Goal: Task Accomplishment & Management: Manage account settings

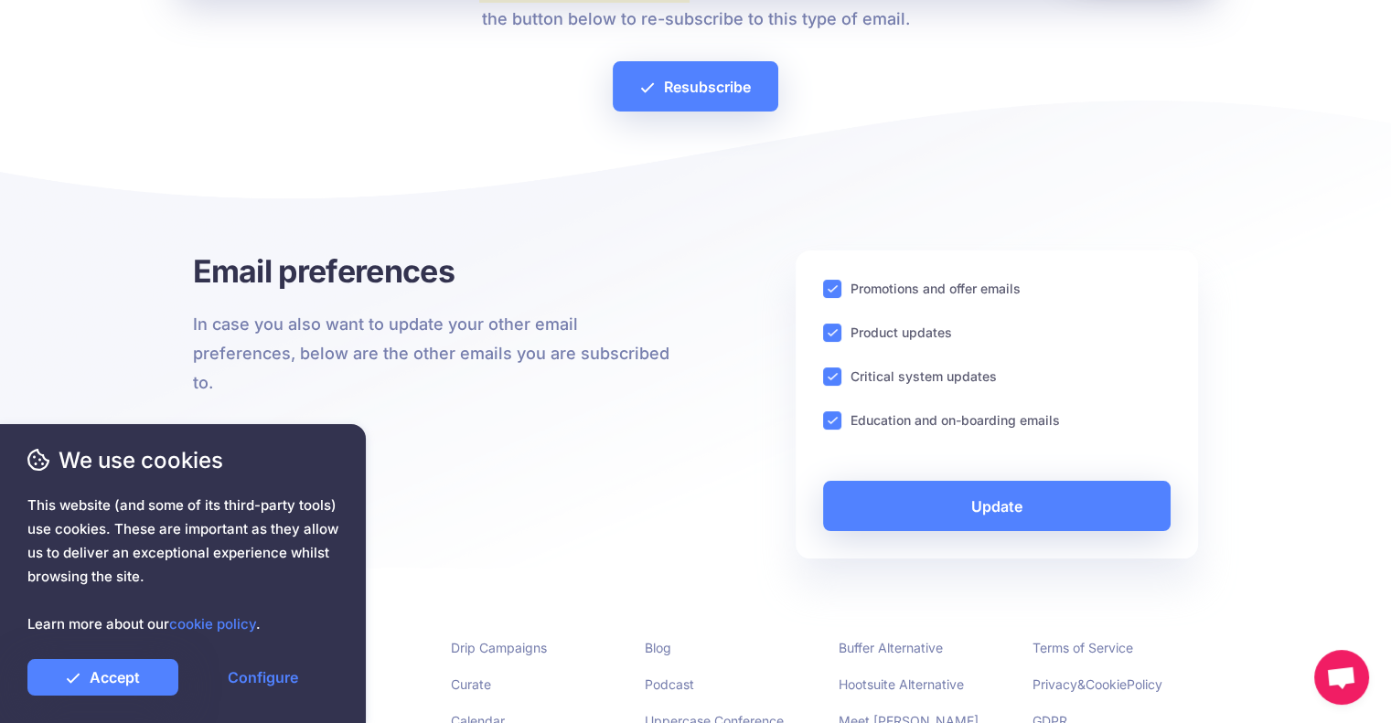
scroll to position [443, 0]
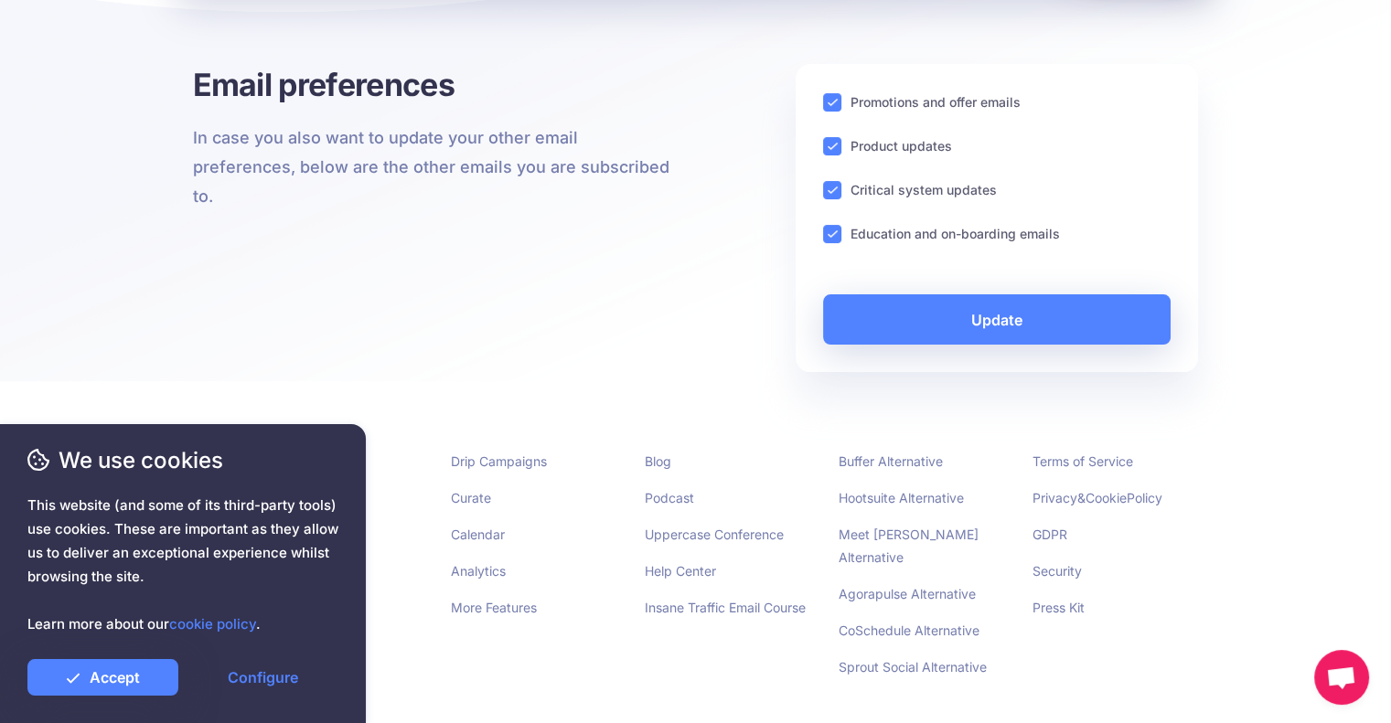
click at [426, 287] on div "Email preferences In case you also want to update your other email preferences,…" at bounding box center [437, 222] width 517 height 317
click at [833, 103] on ins at bounding box center [832, 102] width 18 height 18
click at [834, 151] on ins at bounding box center [832, 146] width 18 height 18
click at [823, 199] on div "Promotions and offer emails Product updates Critical system updates Education a…" at bounding box center [997, 218] width 403 height 308
click at [820, 192] on div "Promotions and offer emails Product updates Critical system updates Education a…" at bounding box center [997, 218] width 403 height 308
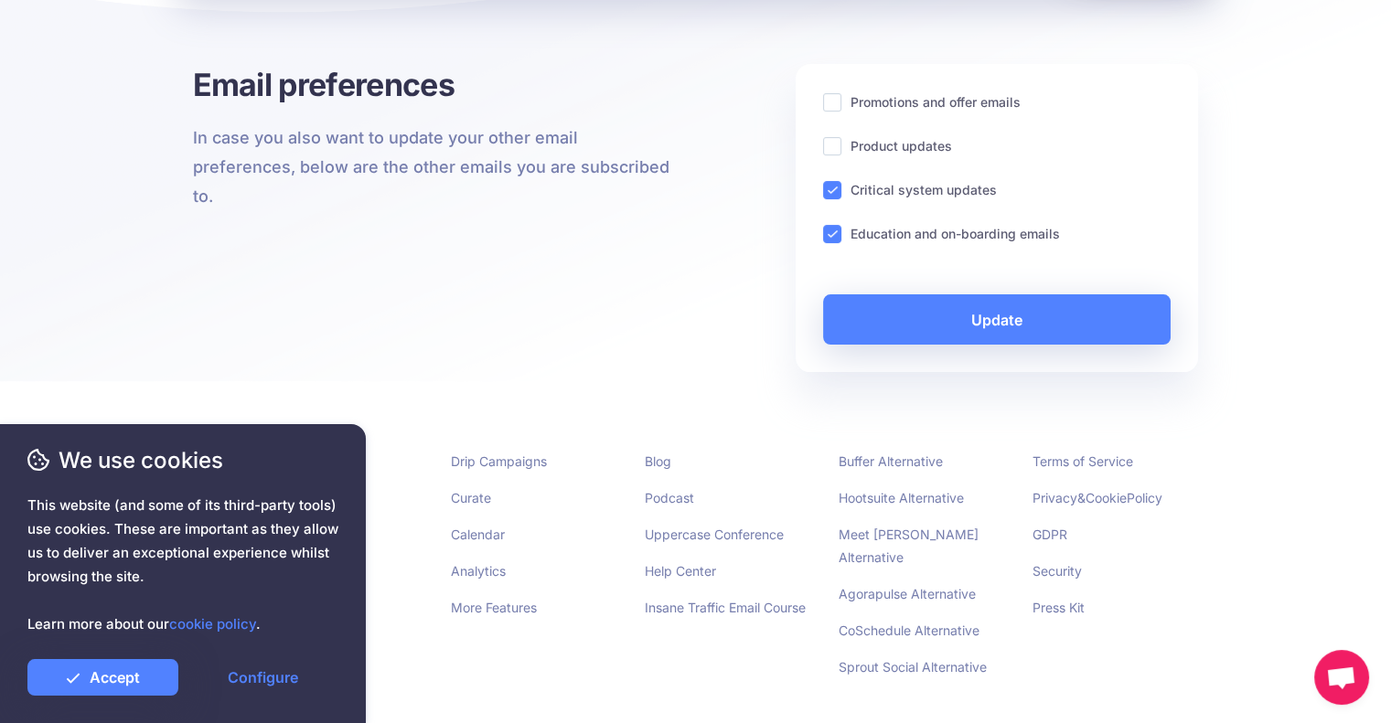
click at [829, 191] on ins at bounding box center [832, 190] width 18 height 18
drag, startPoint x: 827, startPoint y: 222, endPoint x: 837, endPoint y: 238, distance: 18.5
click at [836, 234] on div "Education and on-boarding emails" at bounding box center [997, 233] width 348 height 21
click at [837, 238] on ins at bounding box center [832, 234] width 18 height 18
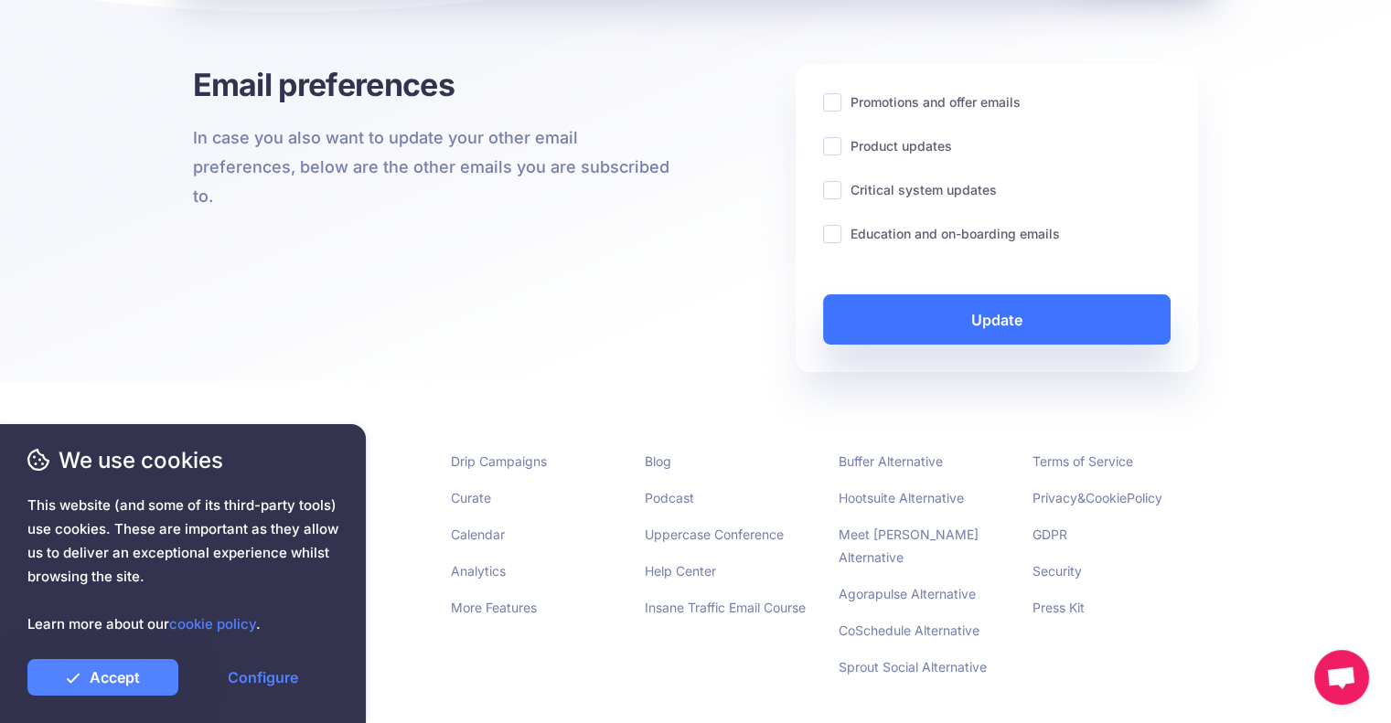
click at [860, 310] on link "Update" at bounding box center [997, 319] width 348 height 50
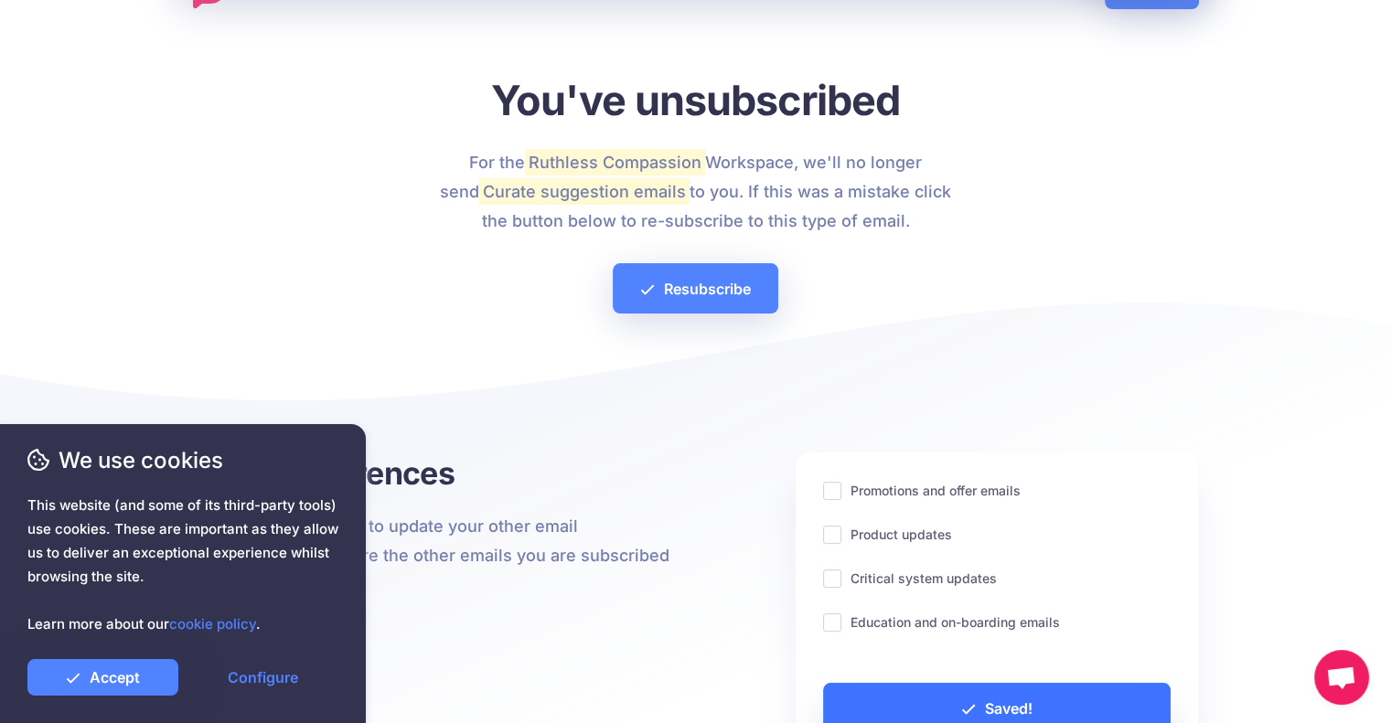
scroll to position [0, 0]
